Goal: Obtain resource: Download file/media

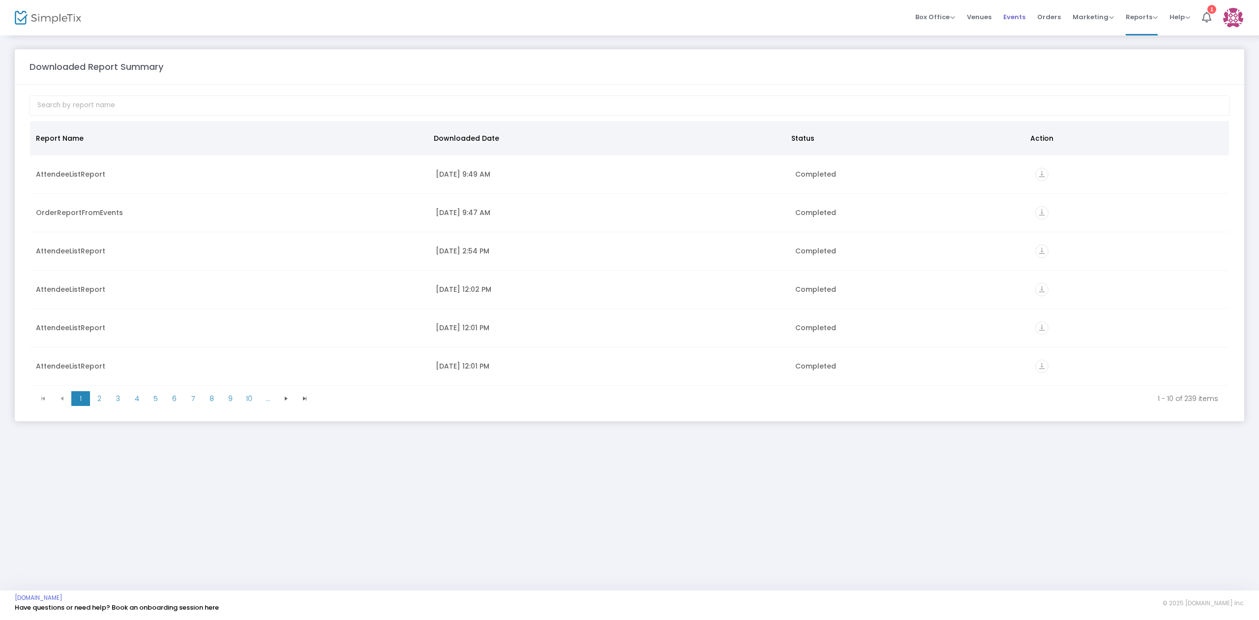
click at [1028, 16] on li "Events" at bounding box center [1015, 17] width 34 height 35
click at [1016, 21] on span "Events" at bounding box center [1015, 16] width 22 height 25
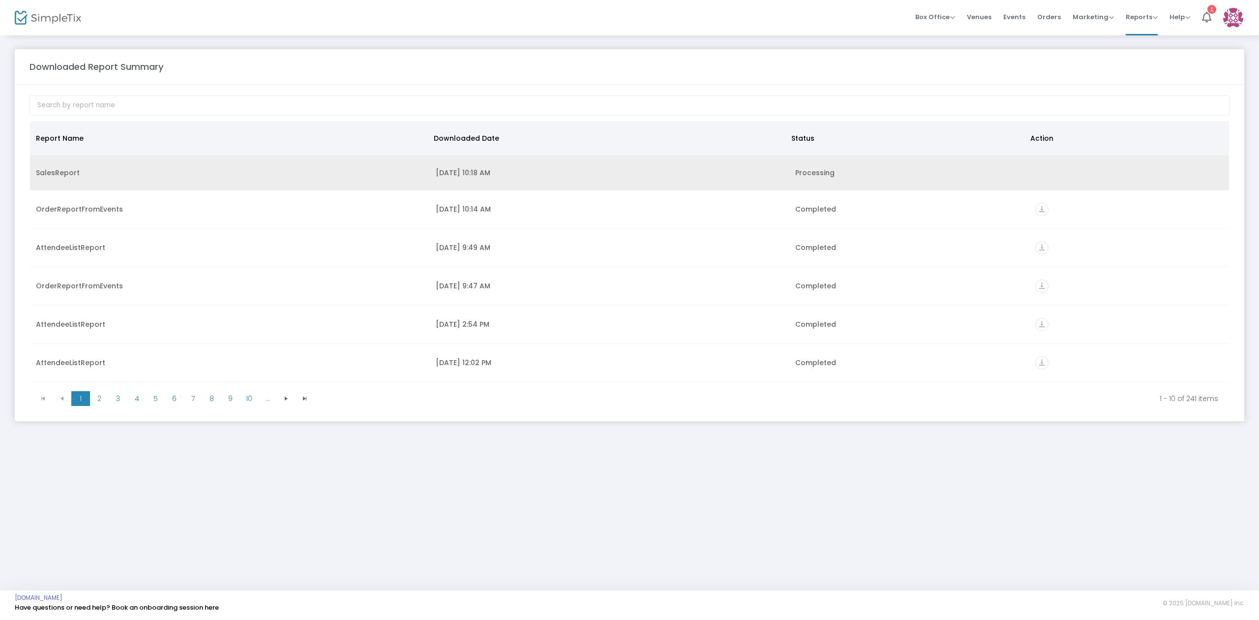
click at [473, 174] on div "9/25/2025 10:18 AM" at bounding box center [610, 173] width 348 height 10
click at [186, 170] on div "SalesReport" at bounding box center [230, 173] width 388 height 10
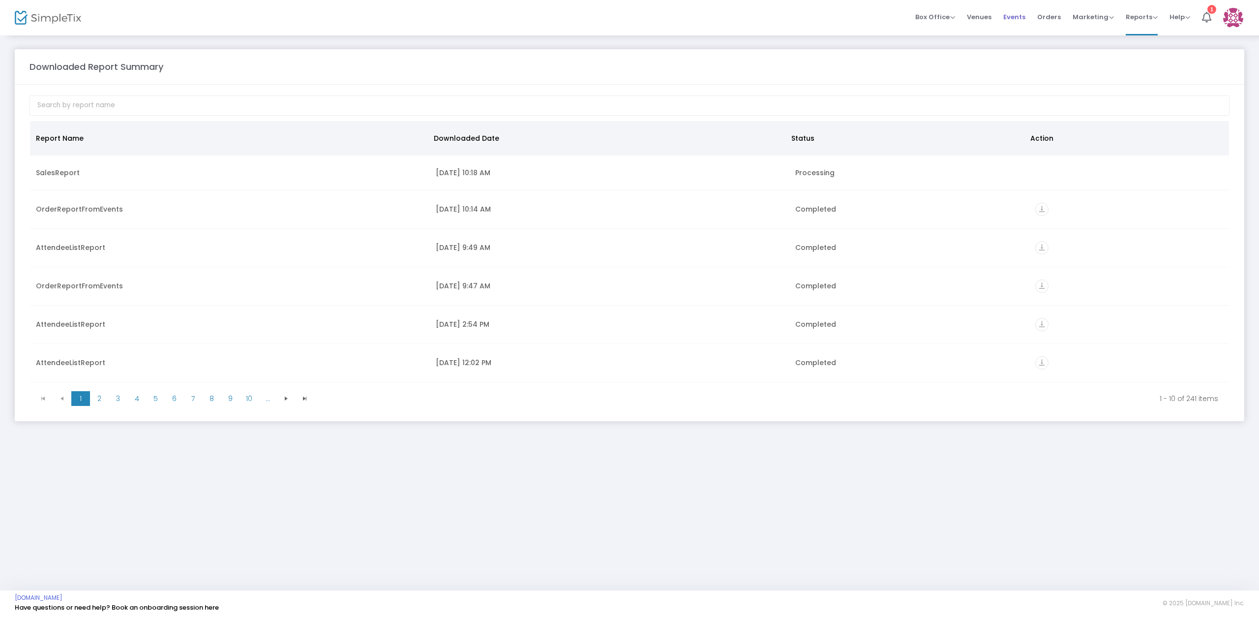
click at [1017, 20] on span "Events" at bounding box center [1015, 16] width 22 height 25
